Goal: Task Accomplishment & Management: Manage account settings

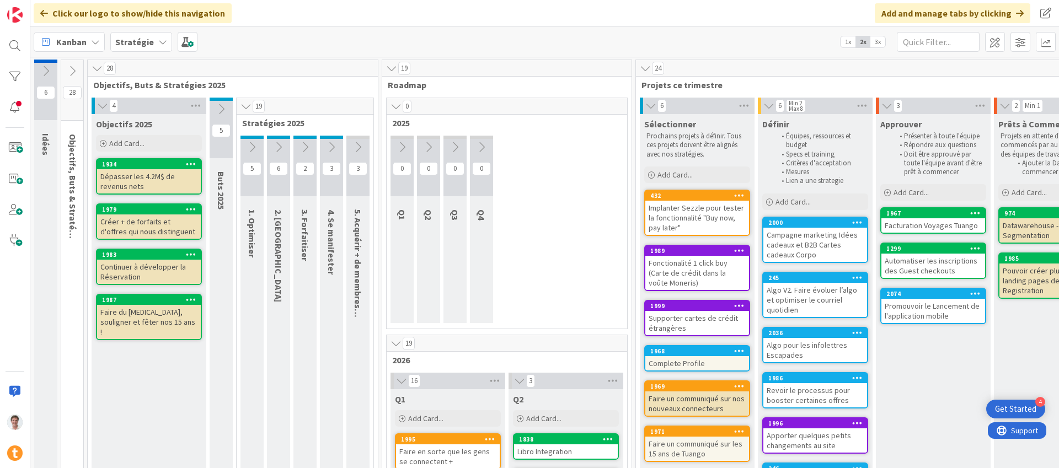
click at [393, 106] on icon at bounding box center [396, 106] width 12 height 11
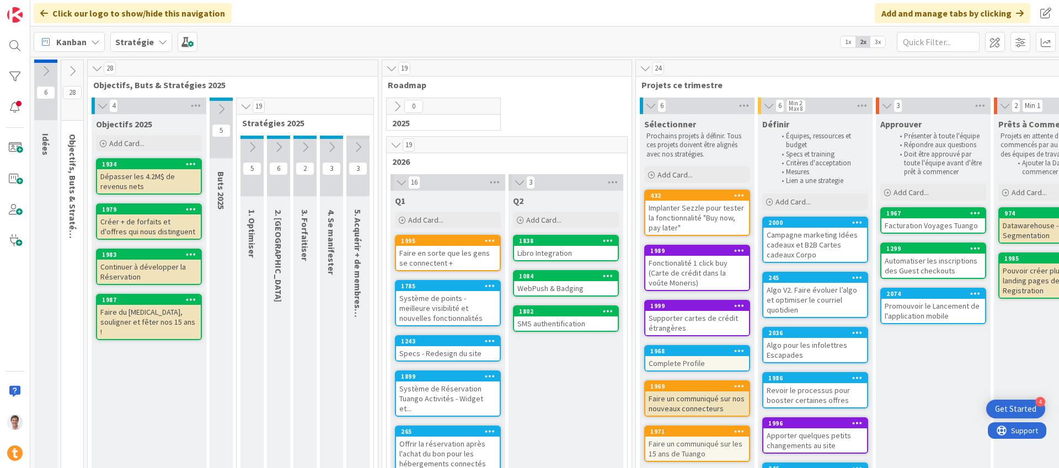
click at [399, 102] on icon at bounding box center [397, 106] width 12 height 12
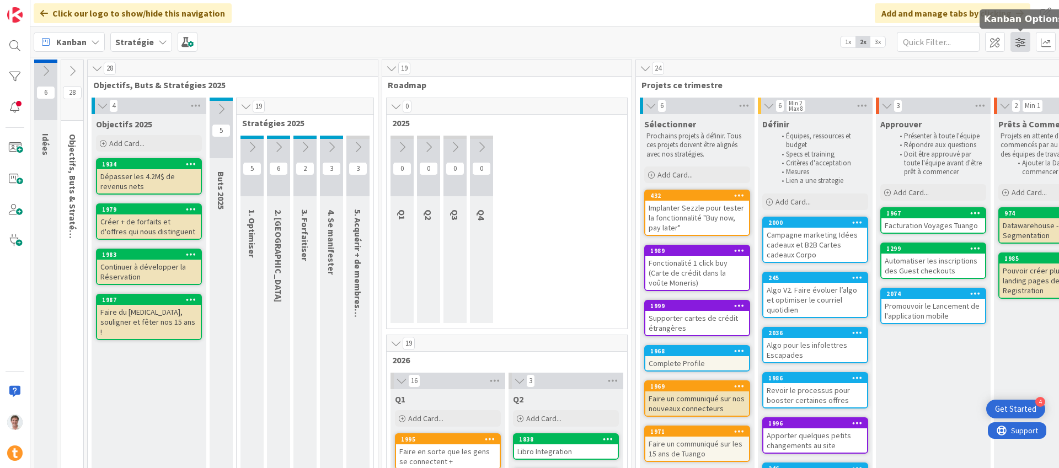
click at [1016, 51] on span at bounding box center [1020, 42] width 20 height 20
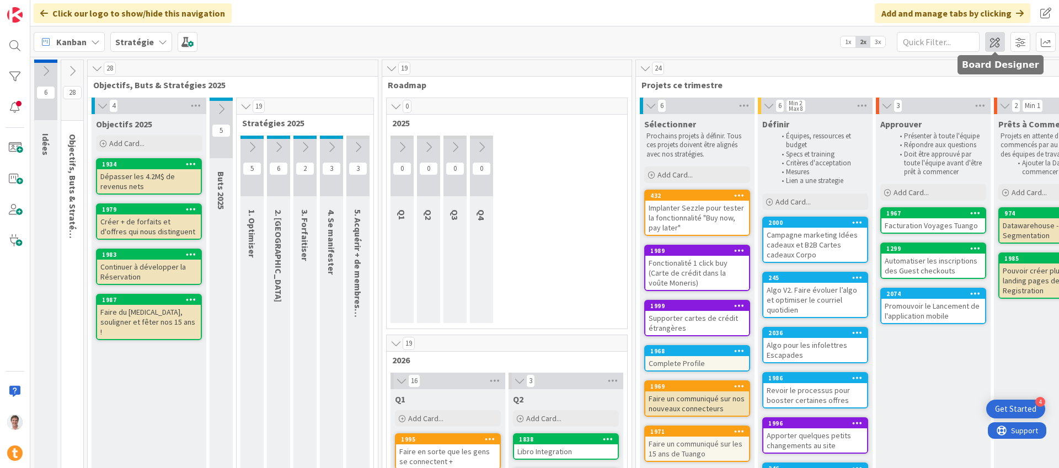
click at [993, 47] on span at bounding box center [995, 42] width 20 height 20
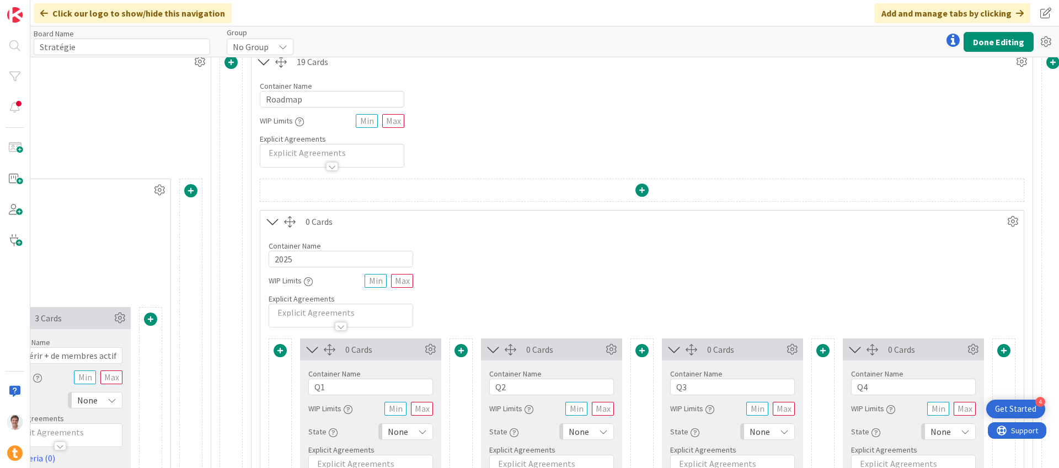
scroll to position [10, 3032]
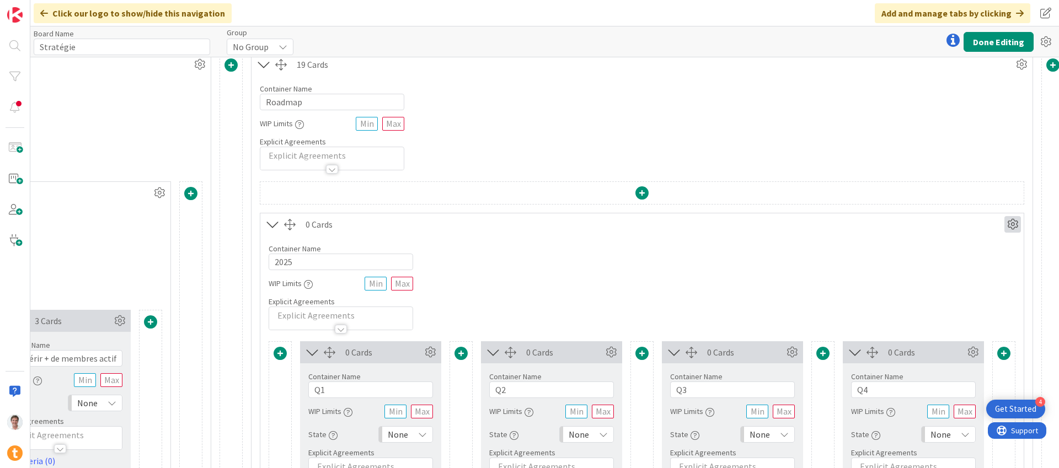
click at [1013, 219] on icon at bounding box center [1012, 224] width 17 height 17
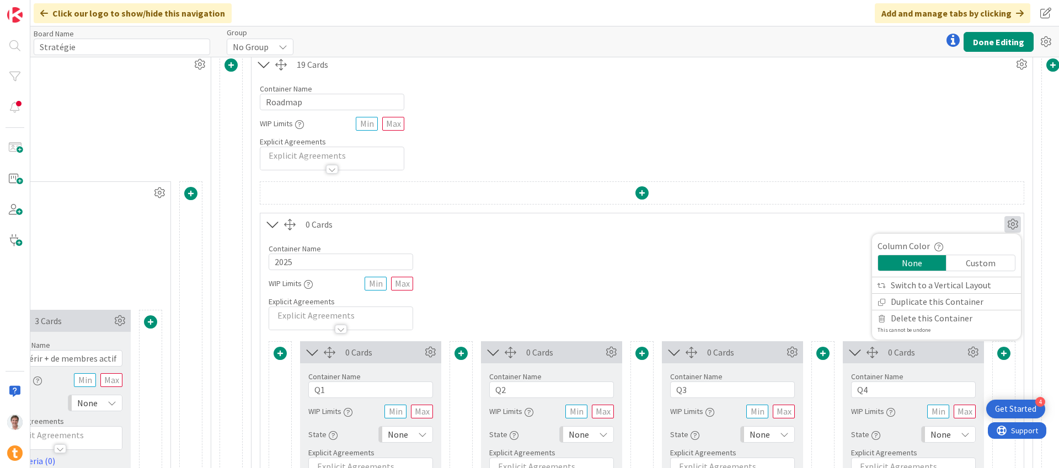
click at [797, 258] on div "Container Name 4 / 64 2025 WIP Limits Explicit Agreements" at bounding box center [641, 282] width 763 height 95
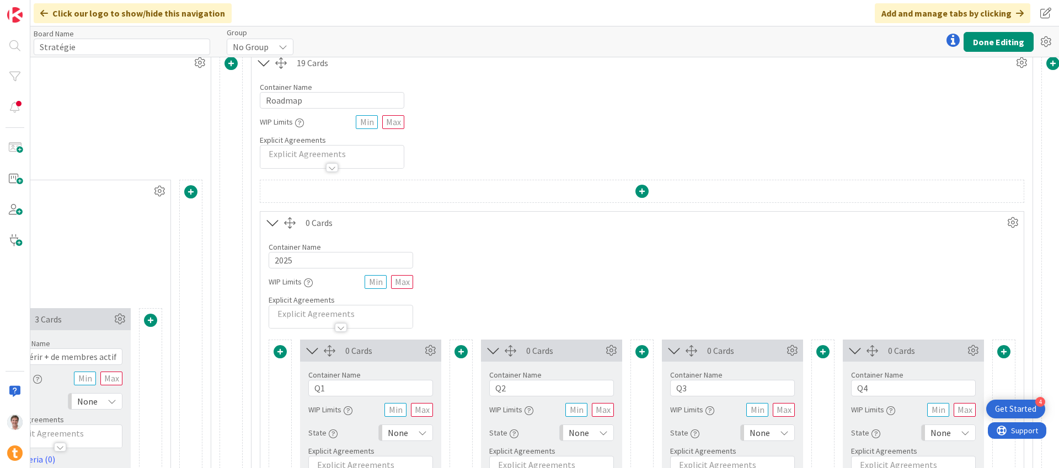
scroll to position [12, 3032]
click at [271, 220] on icon at bounding box center [273, 222] width 18 height 14
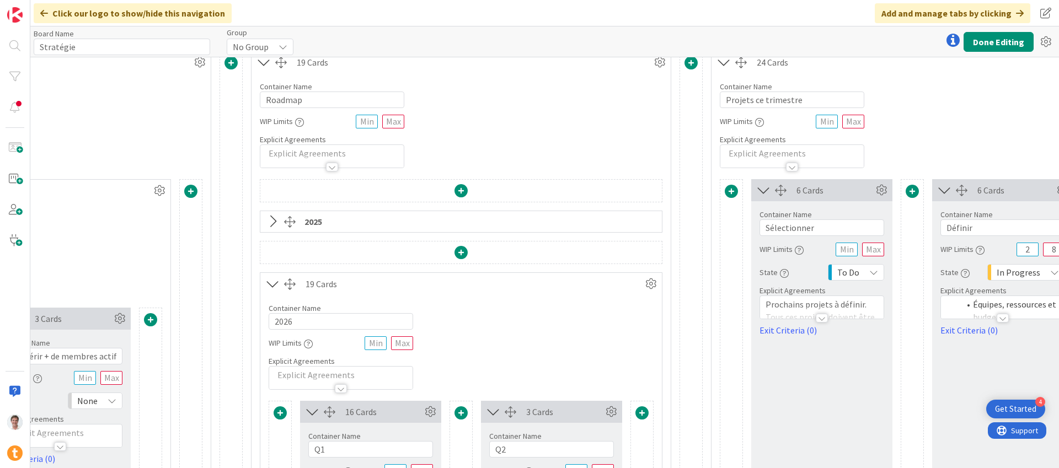
click at [271, 220] on icon at bounding box center [273, 221] width 18 height 14
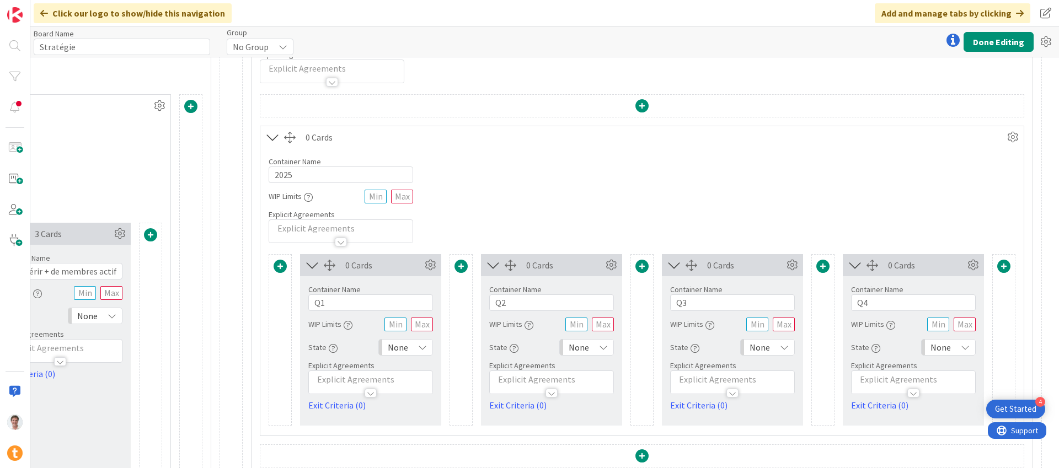
scroll to position [98, 3032]
click at [428, 263] on icon at bounding box center [430, 264] width 17 height 17
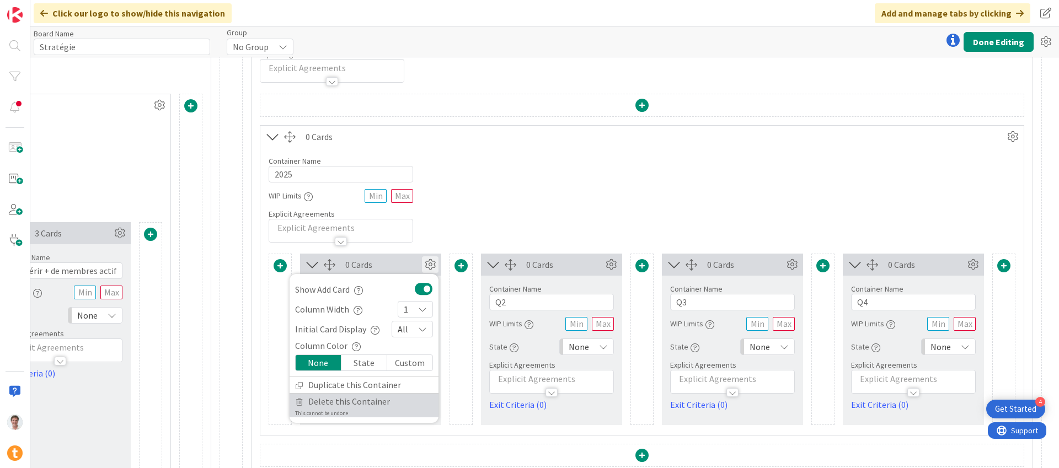
click at [374, 400] on span "Delete this Container" at bounding box center [349, 402] width 82 height 16
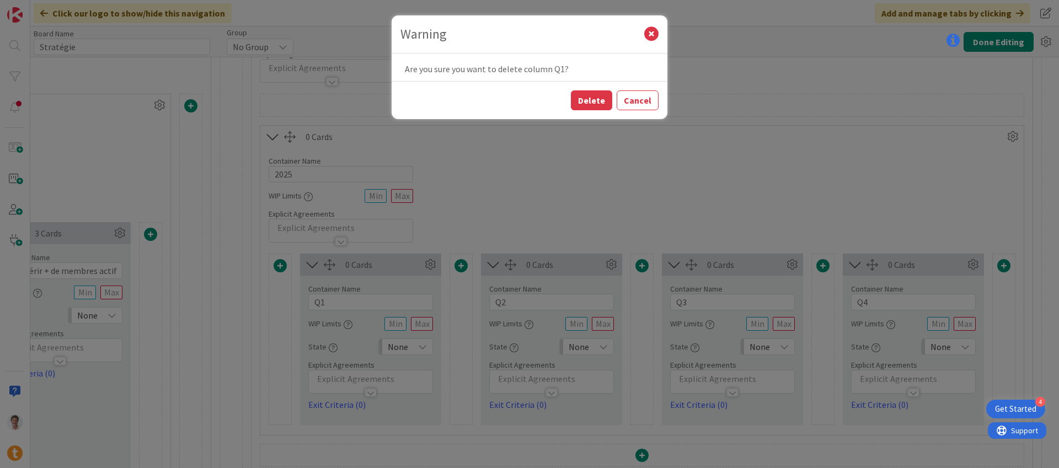
click at [595, 87] on div "Delete Cancel" at bounding box center [529, 100] width 276 height 38
click at [592, 103] on button "Delete" at bounding box center [591, 100] width 41 height 20
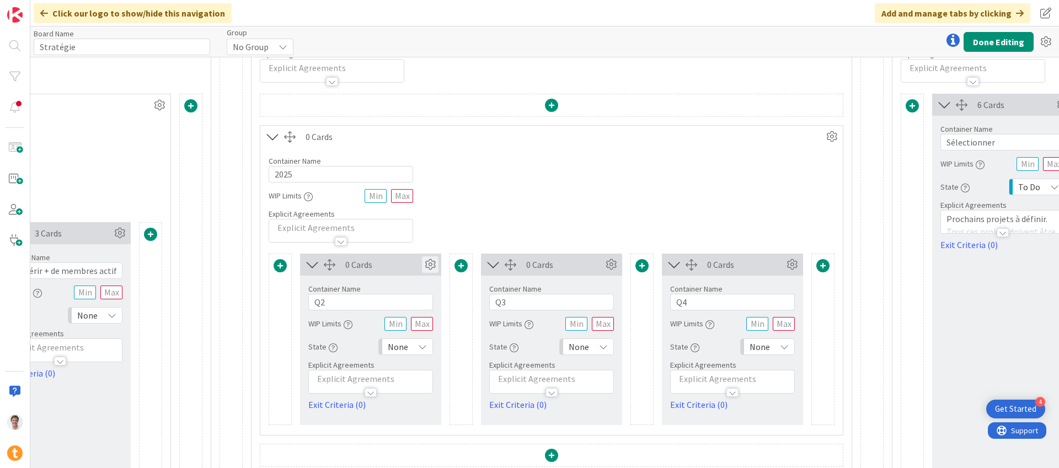
click at [426, 265] on icon at bounding box center [430, 264] width 17 height 17
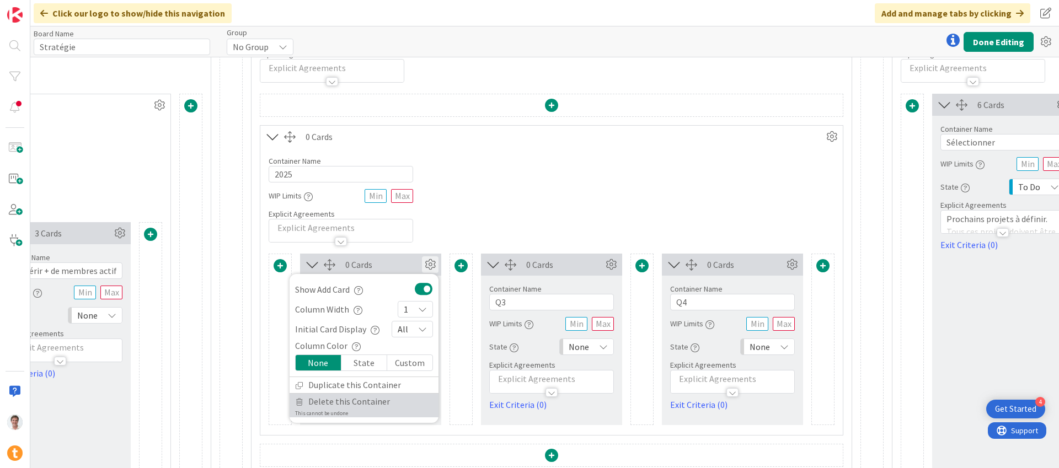
click at [378, 402] on span "Delete this Container" at bounding box center [349, 402] width 82 height 16
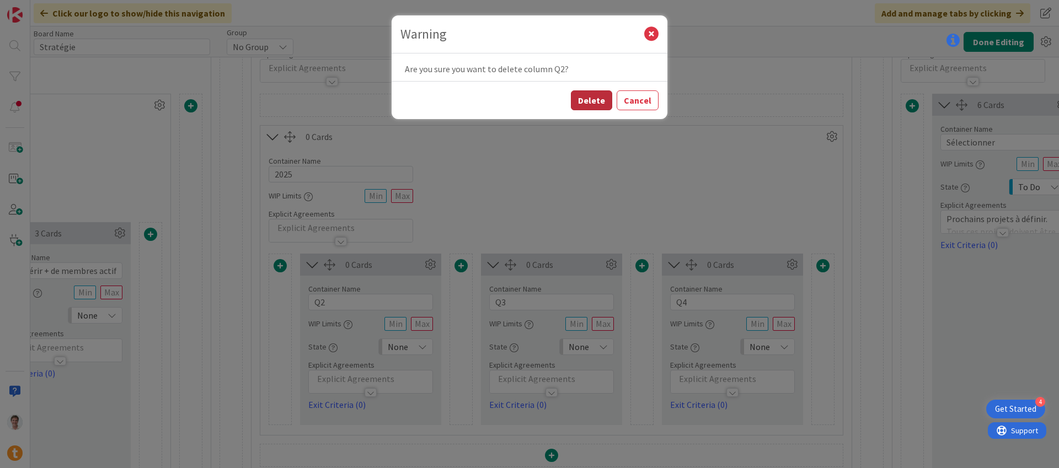
click at [597, 98] on button "Delete" at bounding box center [591, 100] width 41 height 20
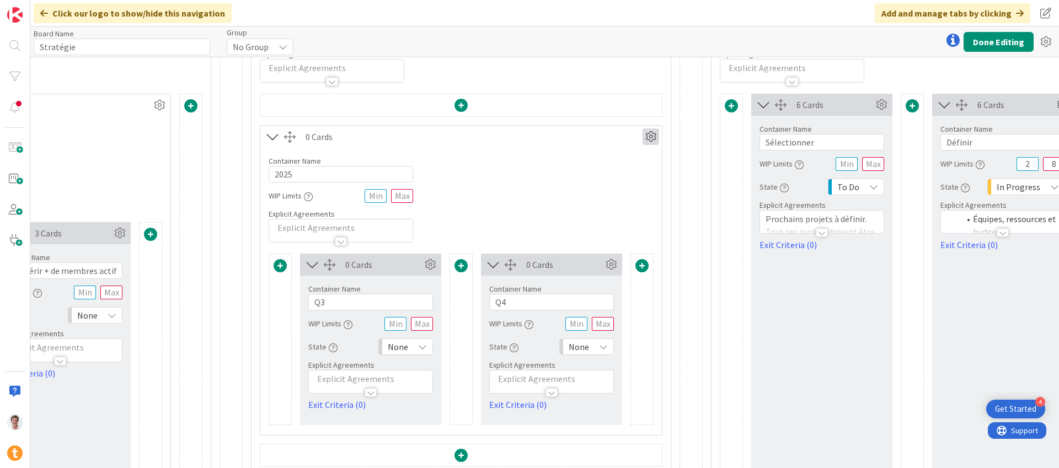
click at [648, 134] on icon at bounding box center [650, 136] width 17 height 17
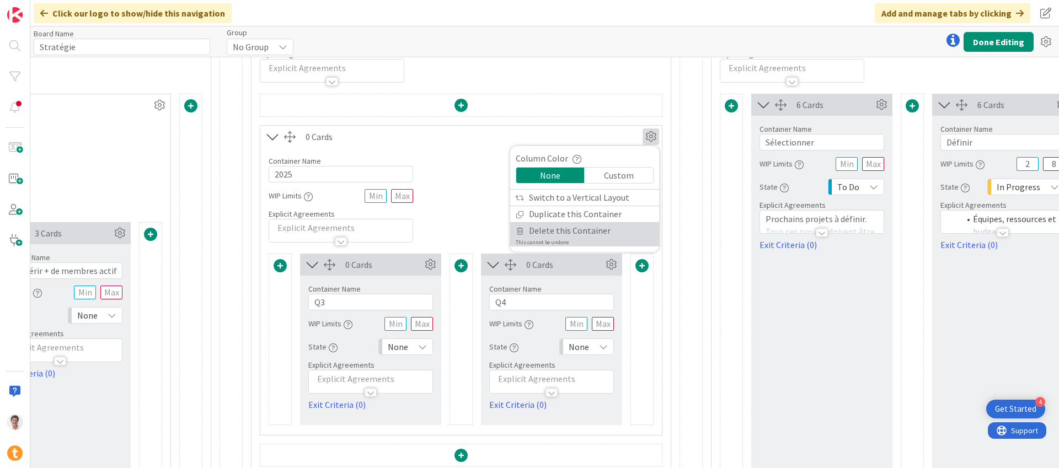
click at [567, 232] on span "Delete this Container" at bounding box center [570, 231] width 82 height 16
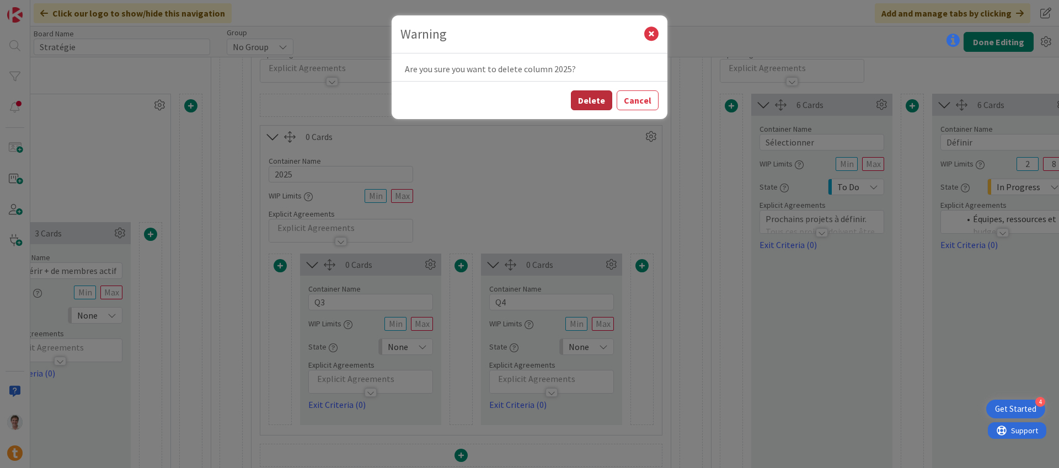
click at [599, 99] on button "Delete" at bounding box center [591, 100] width 41 height 20
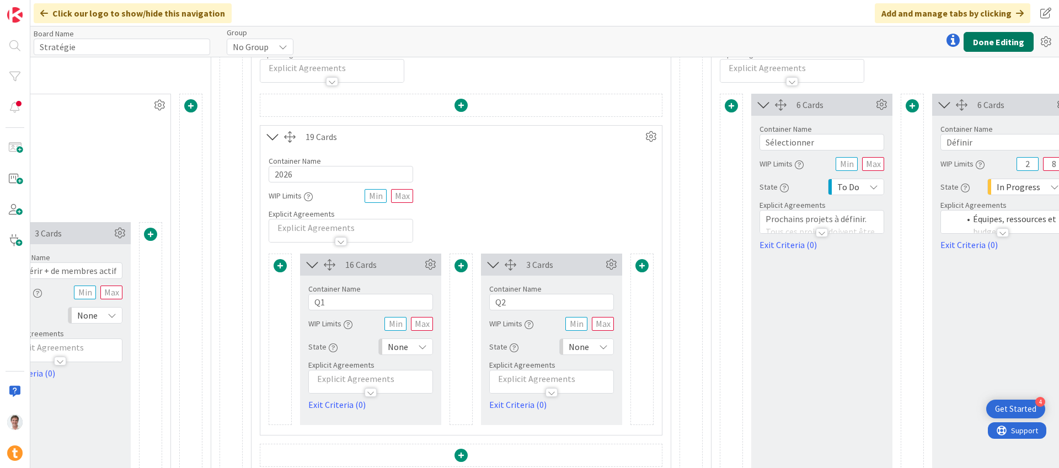
click at [995, 43] on button "Done Editing" at bounding box center [998, 42] width 70 height 20
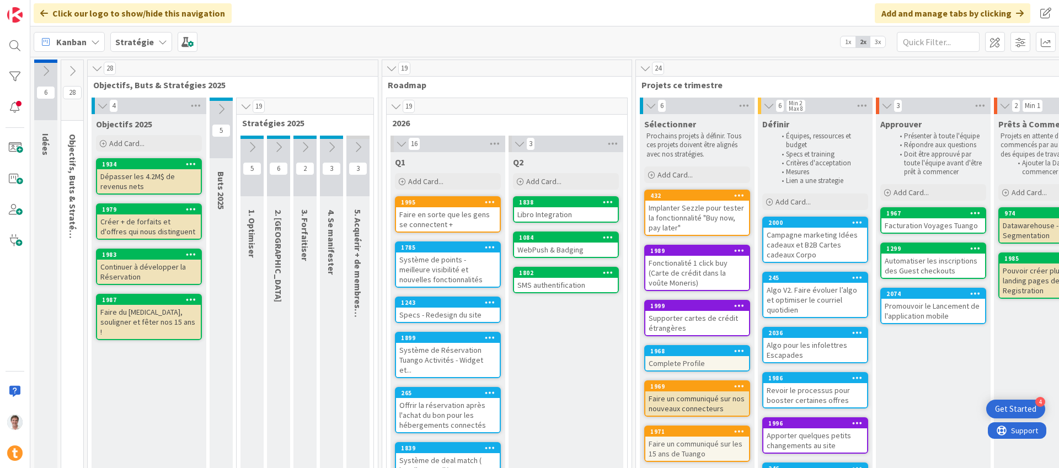
click at [71, 72] on icon at bounding box center [72, 71] width 12 height 12
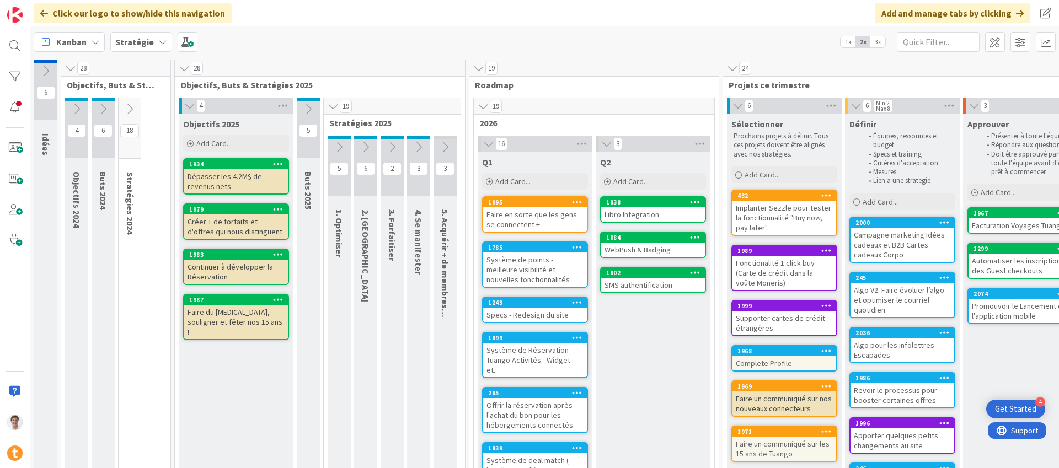
click at [67, 69] on icon at bounding box center [71, 68] width 12 height 11
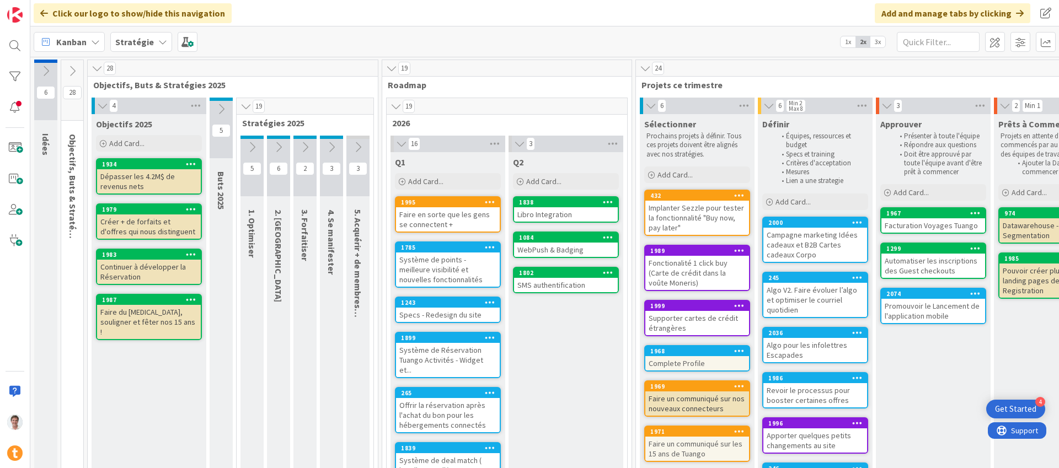
click at [48, 72] on icon at bounding box center [46, 71] width 12 height 12
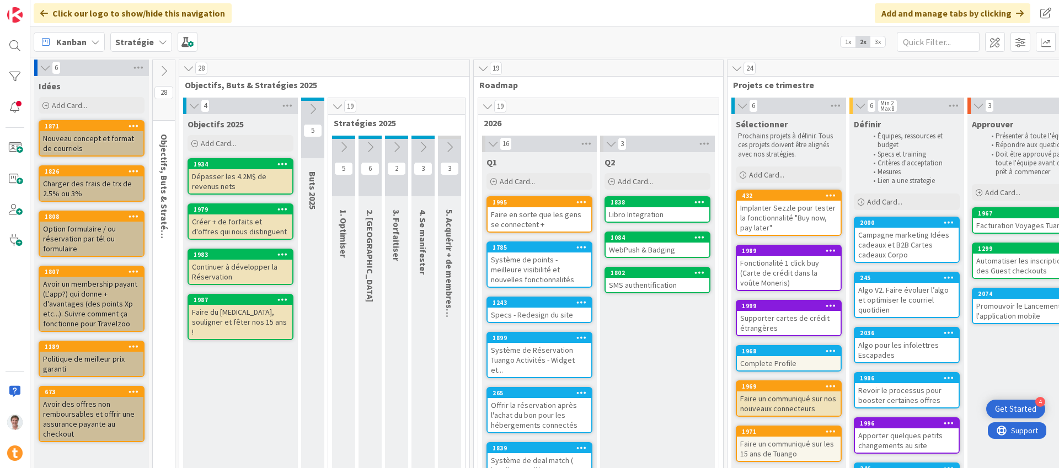
click at [46, 71] on icon at bounding box center [45, 67] width 12 height 11
